Goal: Browse casually: Explore the website without a specific task or goal

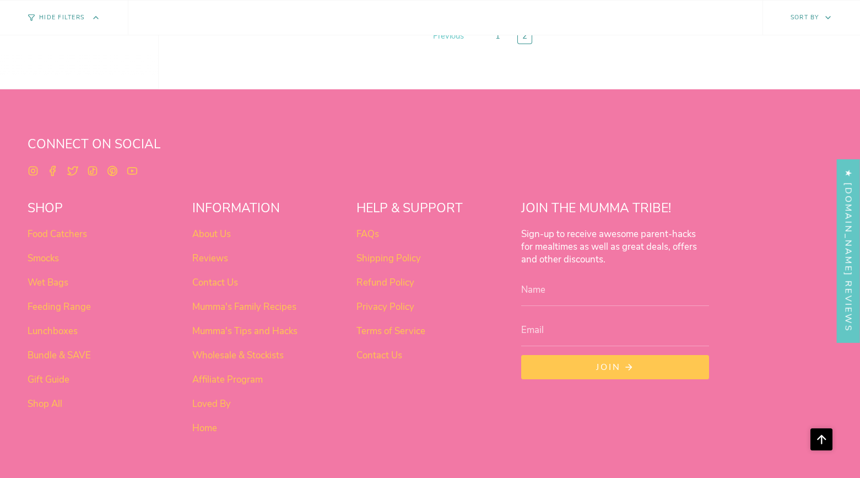
scroll to position [1149, 0]
